Goal: Task Accomplishment & Management: Manage account settings

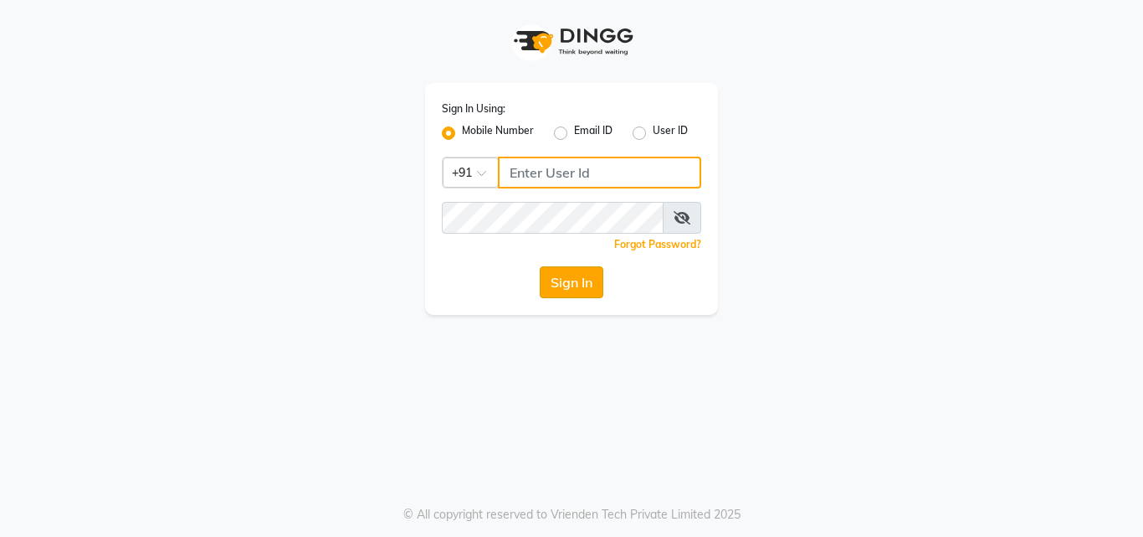
type input "9137076729"
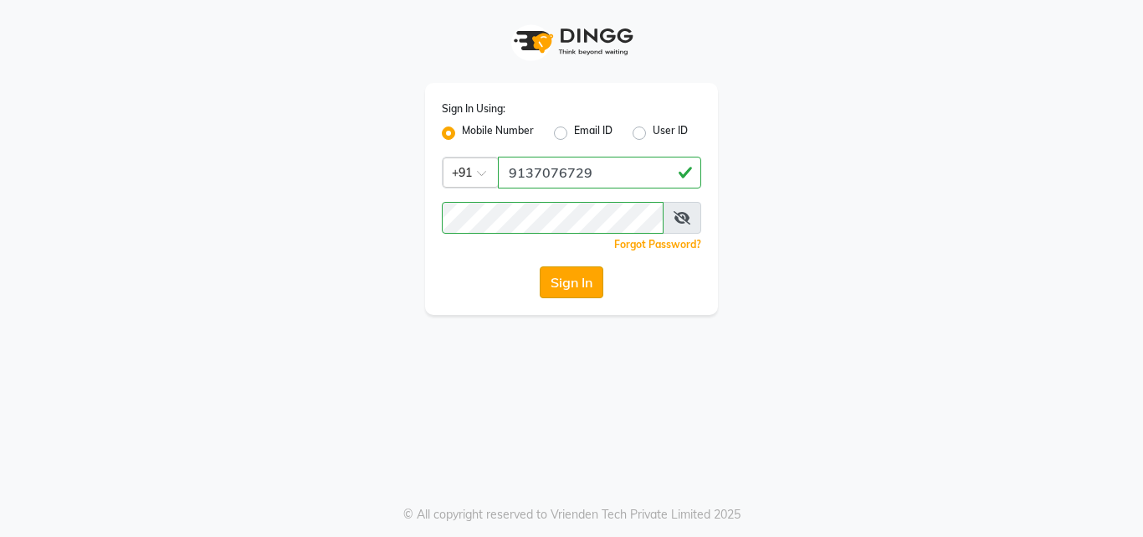
click at [578, 295] on button "Sign In" at bounding box center [572, 282] width 64 height 32
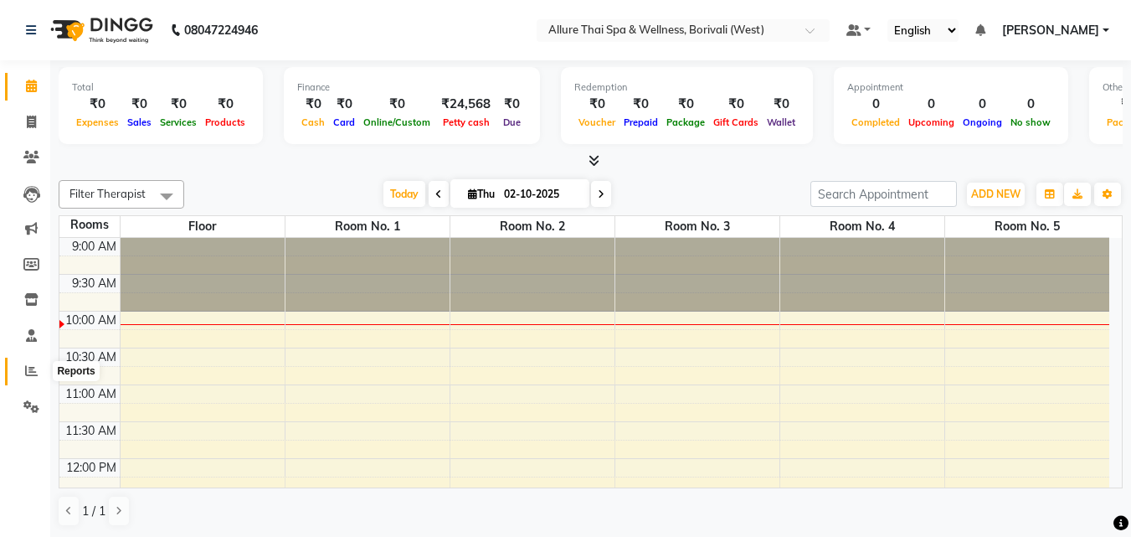
click at [30, 368] on icon at bounding box center [31, 370] width 13 height 13
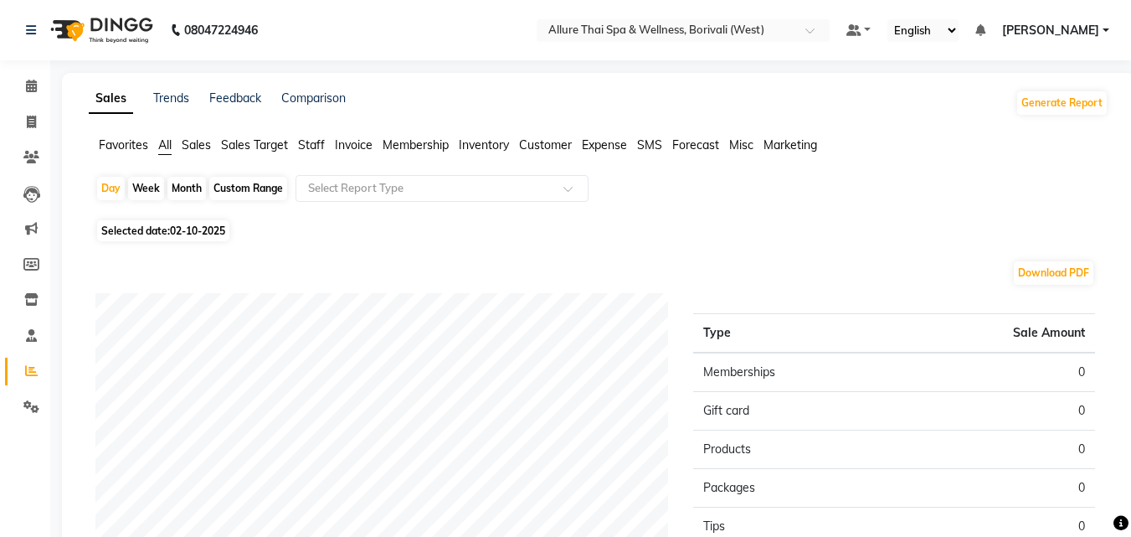
click at [201, 234] on span "02-10-2025" at bounding box center [197, 230] width 55 height 13
select select "10"
select select "2025"
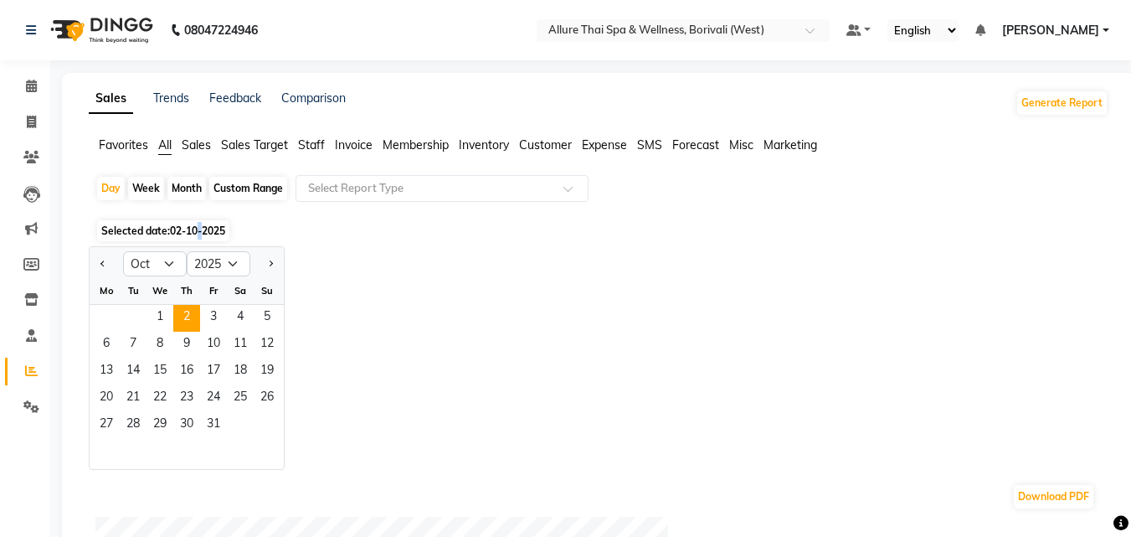
click at [201, 234] on span "02-10-2025" at bounding box center [197, 230] width 55 height 13
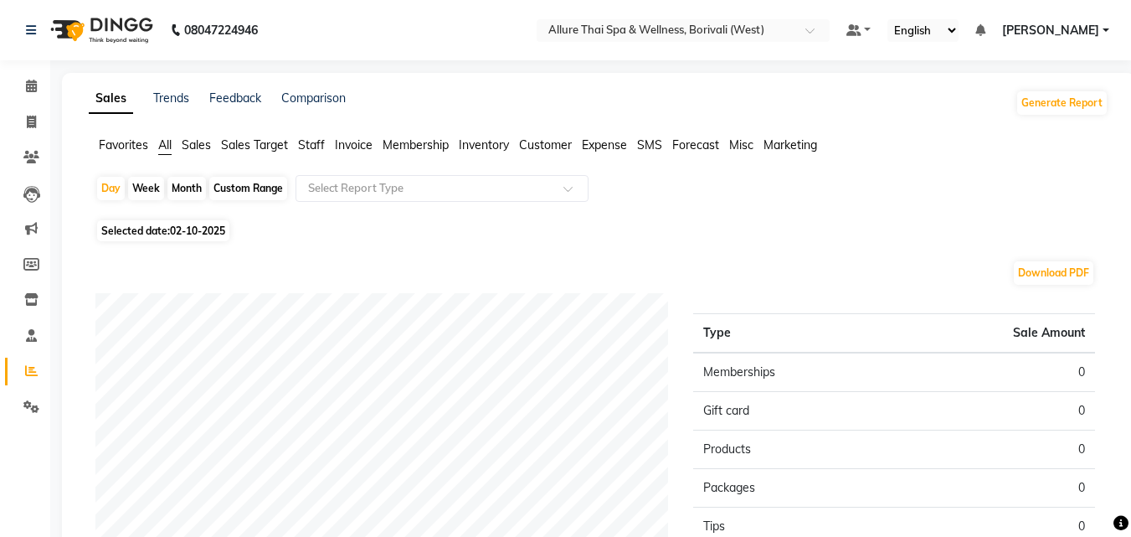
click at [192, 229] on span "02-10-2025" at bounding box center [197, 230] width 55 height 13
select select "10"
select select "2025"
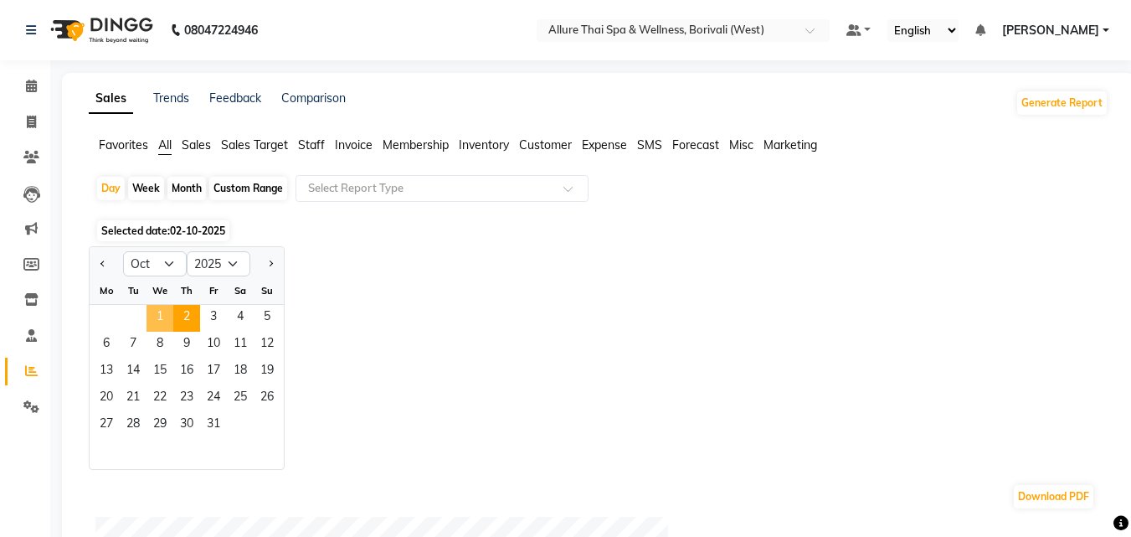
click at [159, 319] on span "1" at bounding box center [159, 318] width 27 height 27
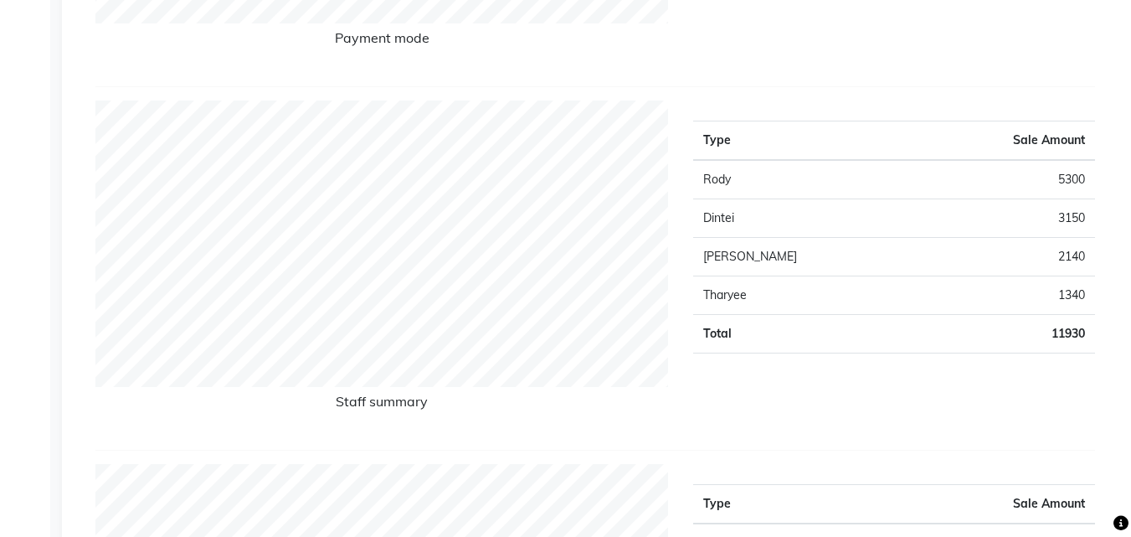
scroll to position [552, 0]
